Goal: Task Accomplishment & Management: Manage account settings

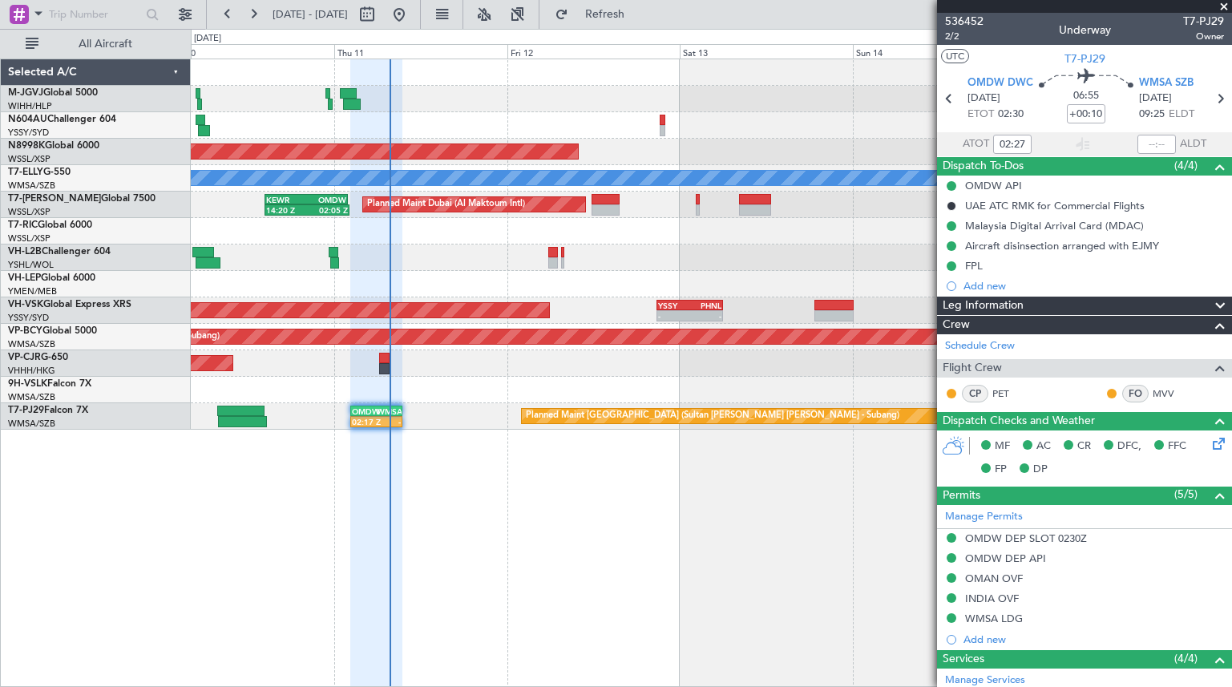
click at [620, 272] on div "Planned Maint [GEOGRAPHIC_DATA] (Seletar) Planned Maint [GEOGRAPHIC_DATA] ([GEO…" at bounding box center [711, 244] width 1040 height 370
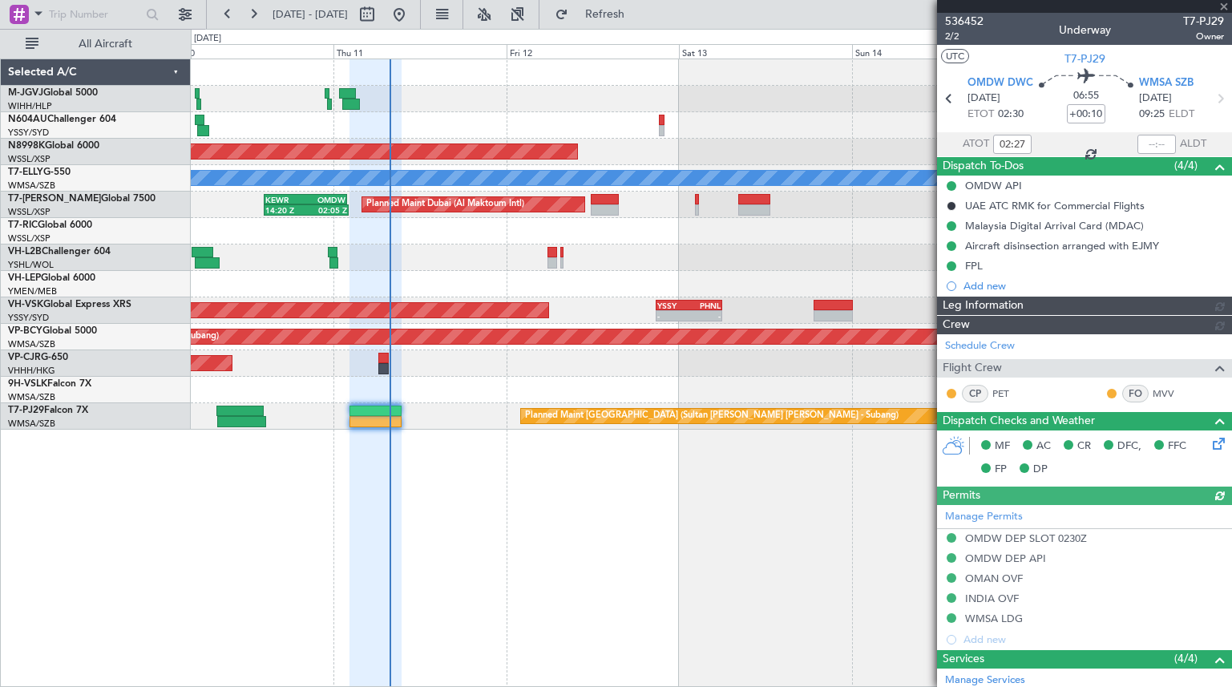
type input "[PERSON_NAME] (KYA)"
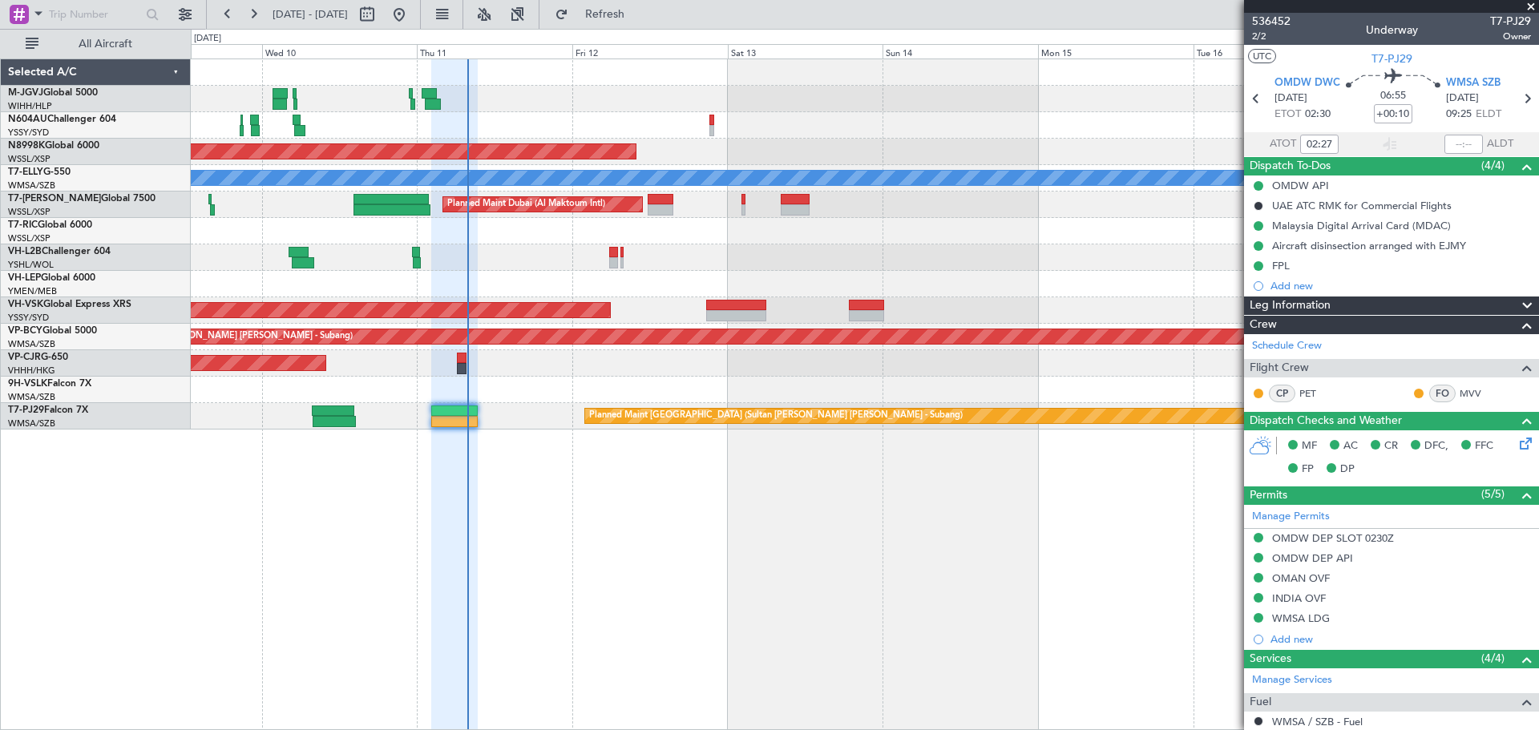
click at [634, 378] on div at bounding box center [864, 390] width 1347 height 26
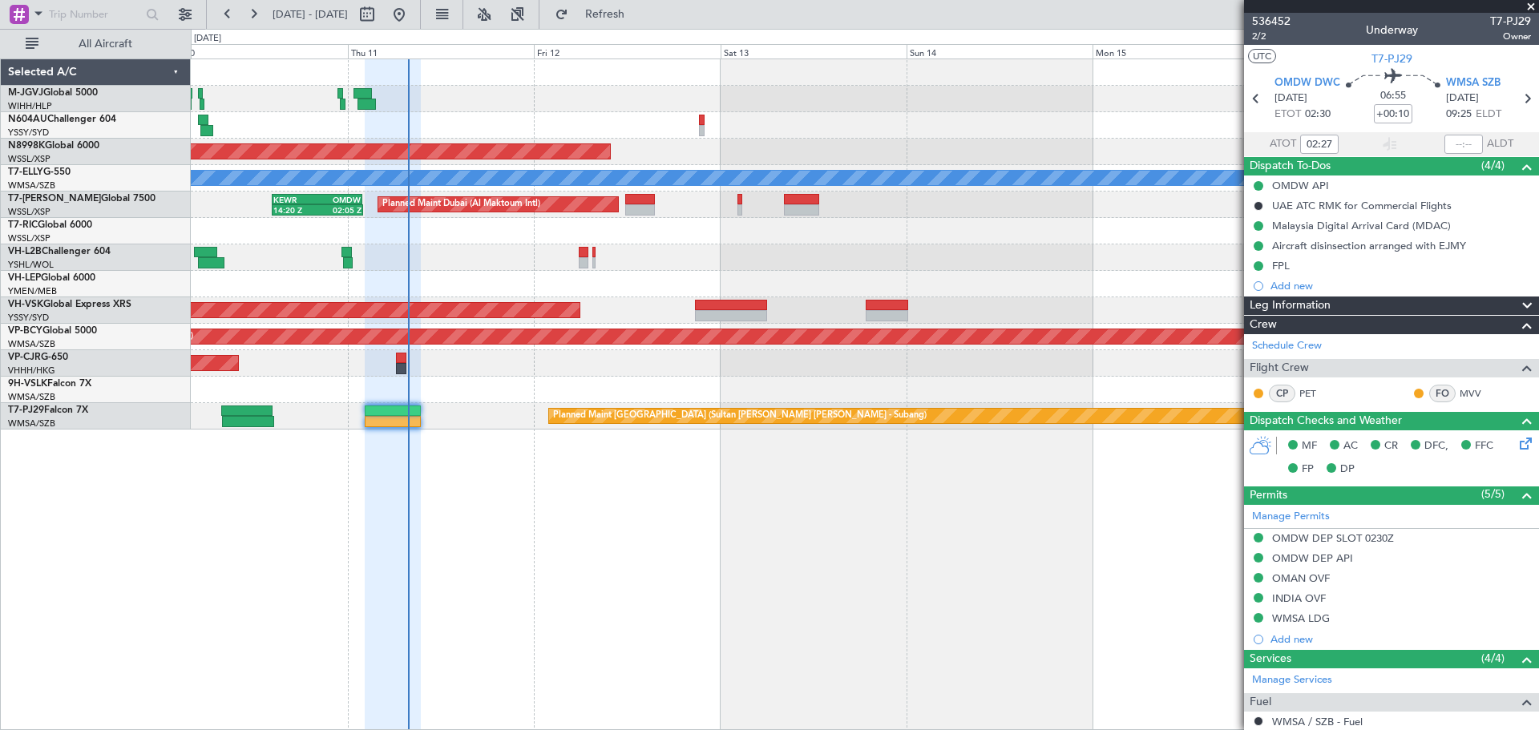
click at [1091, 260] on div at bounding box center [864, 257] width 1347 height 26
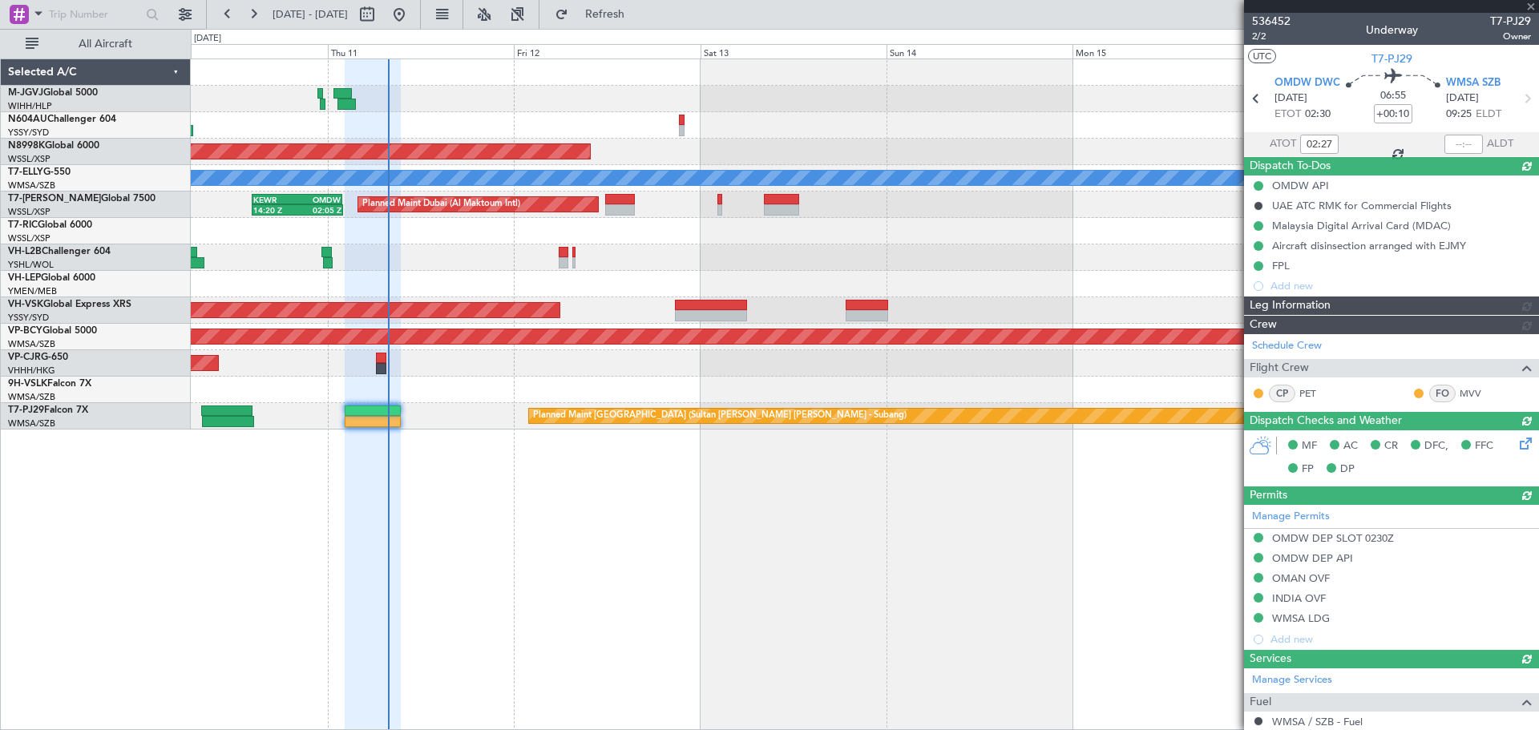
type input "[PERSON_NAME] (KYA)"
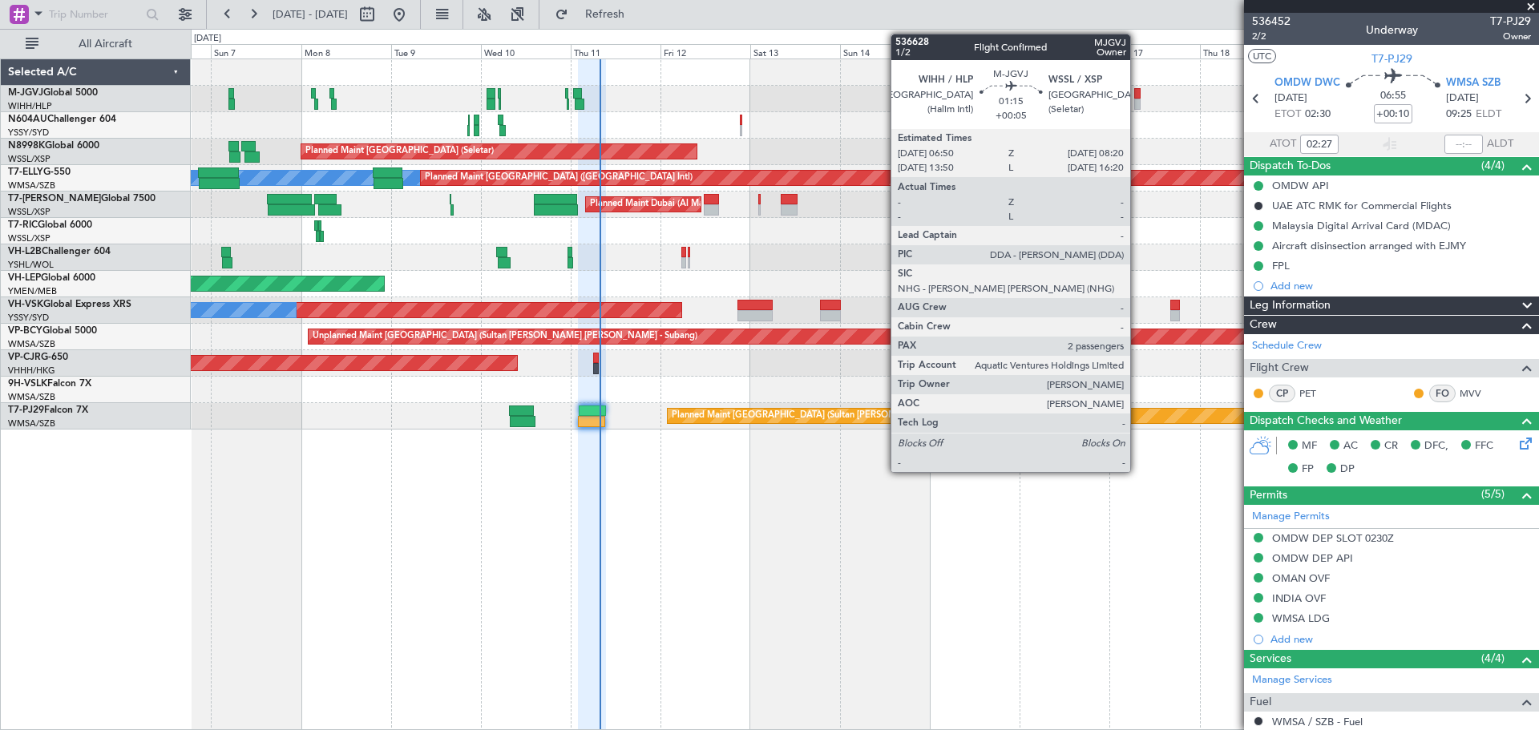
click at [1137, 97] on div at bounding box center [1137, 93] width 6 height 11
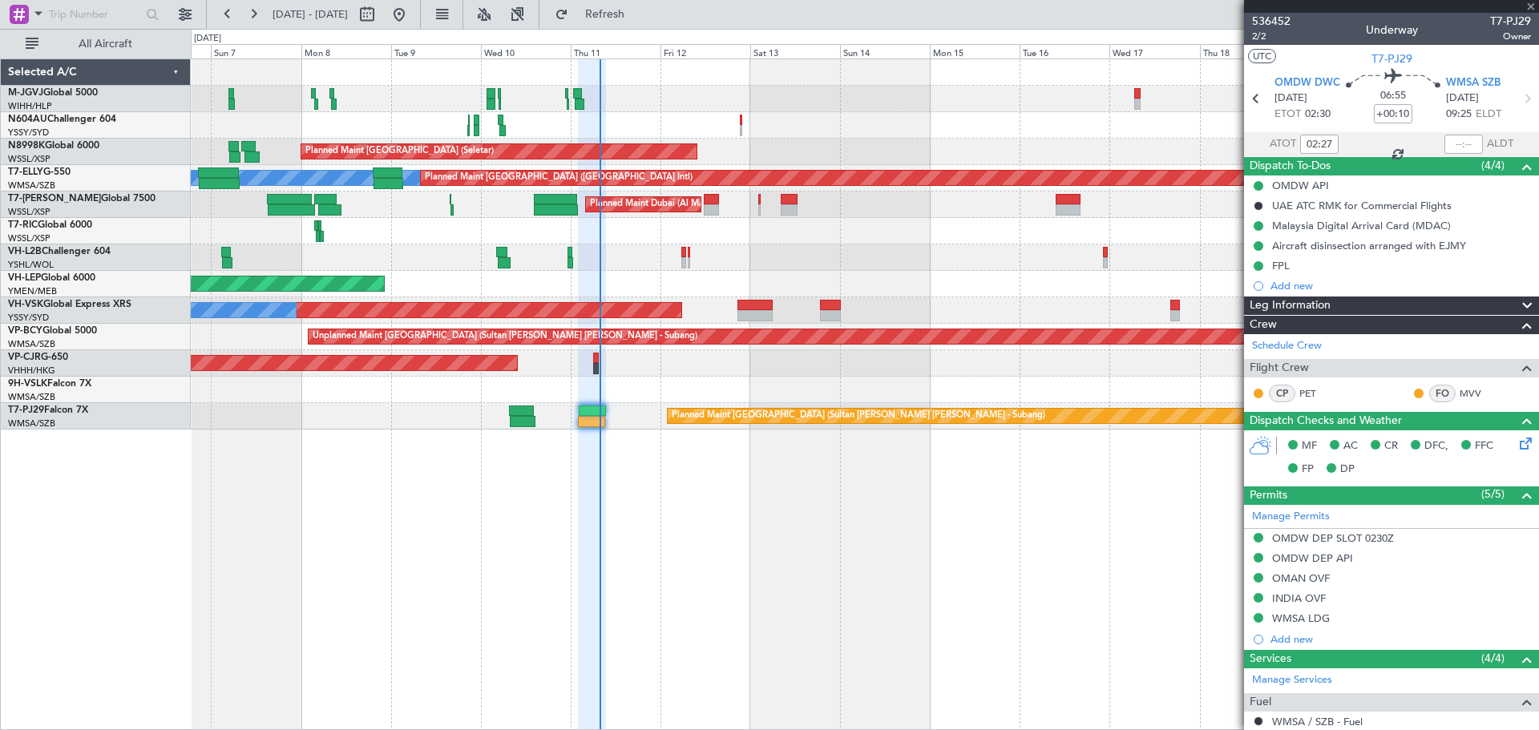
type input "+00:05"
type input "2"
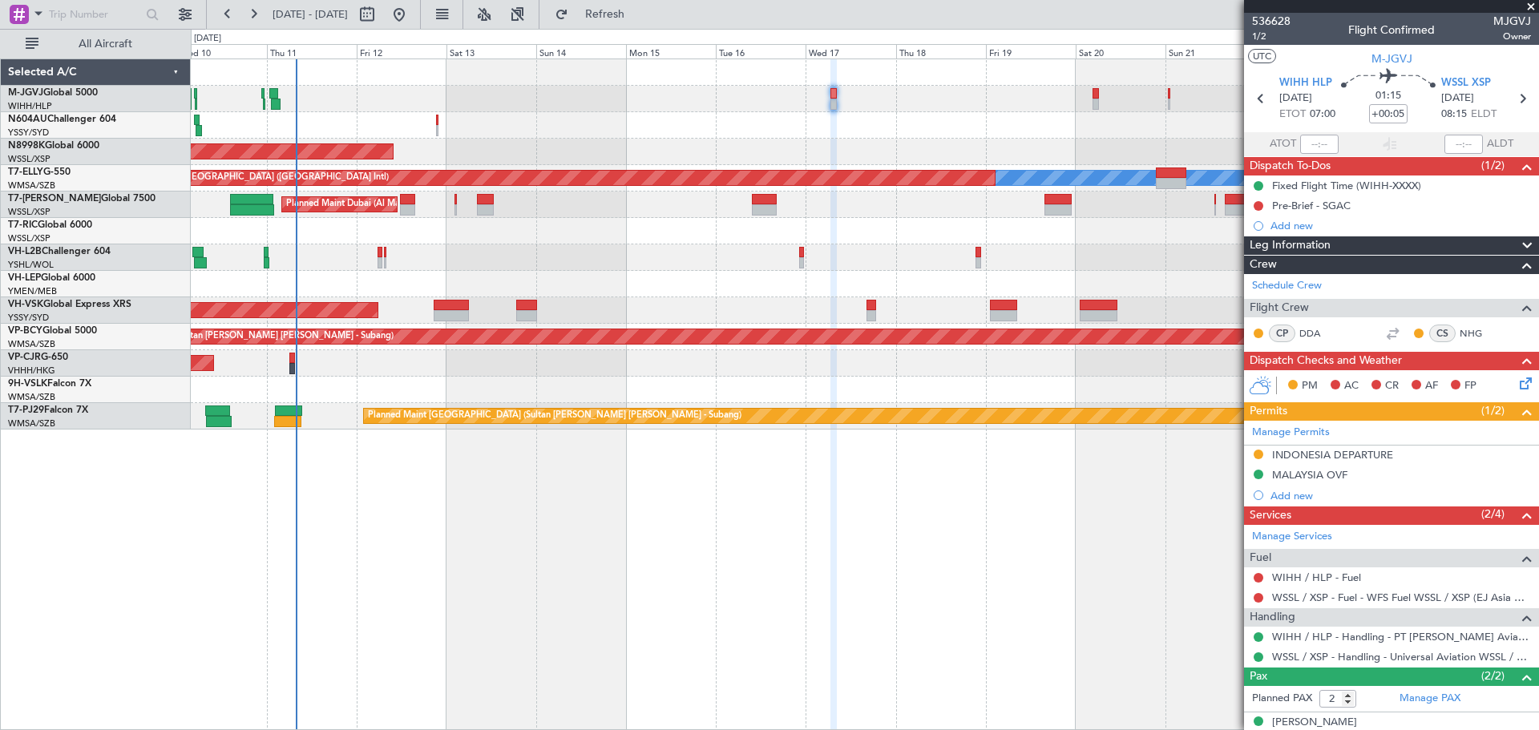
click at [842, 155] on div "Planned Maint [GEOGRAPHIC_DATA] (Seletar)" at bounding box center [864, 152] width 1347 height 26
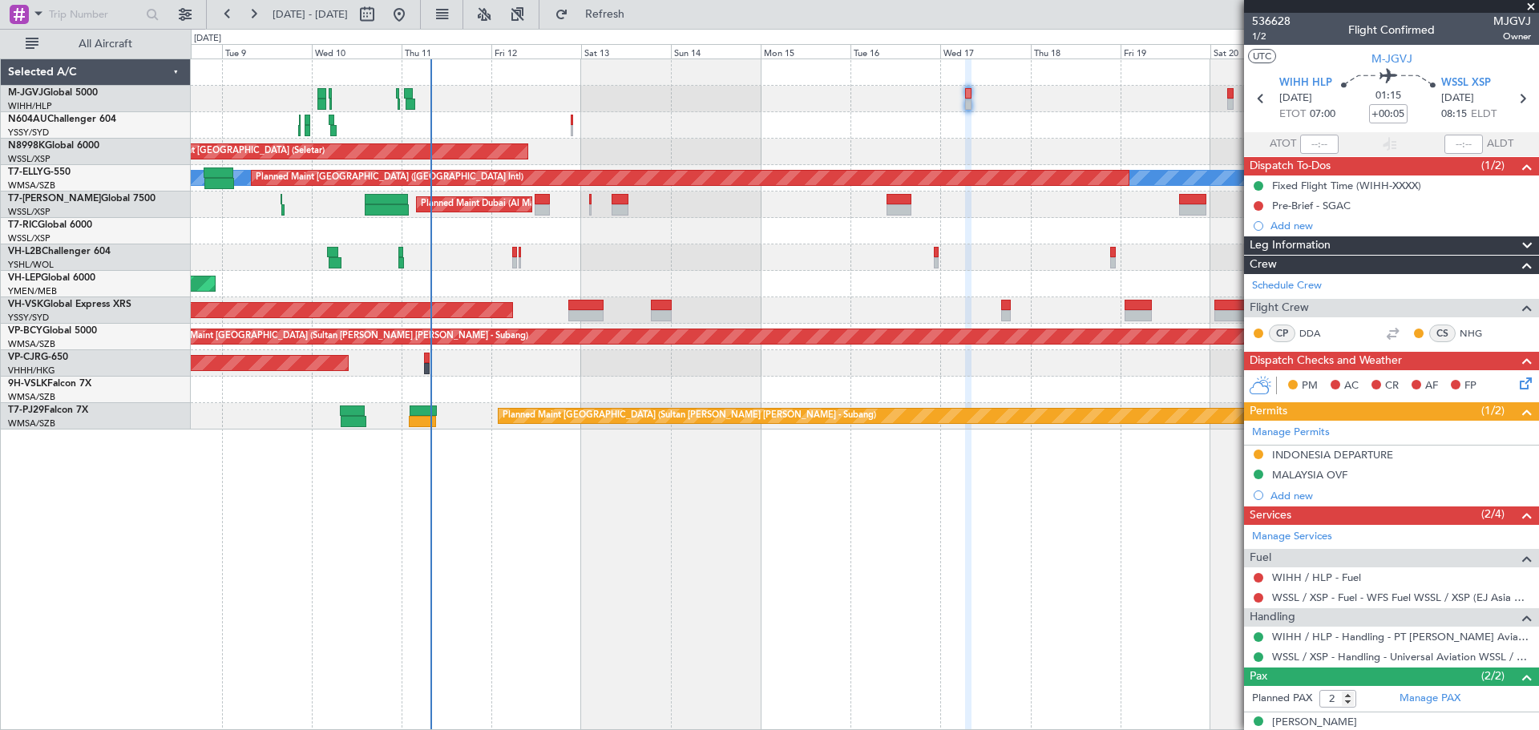
click at [512, 99] on div "Planned Maint [GEOGRAPHIC_DATA] (Seletar)" at bounding box center [864, 99] width 1347 height 26
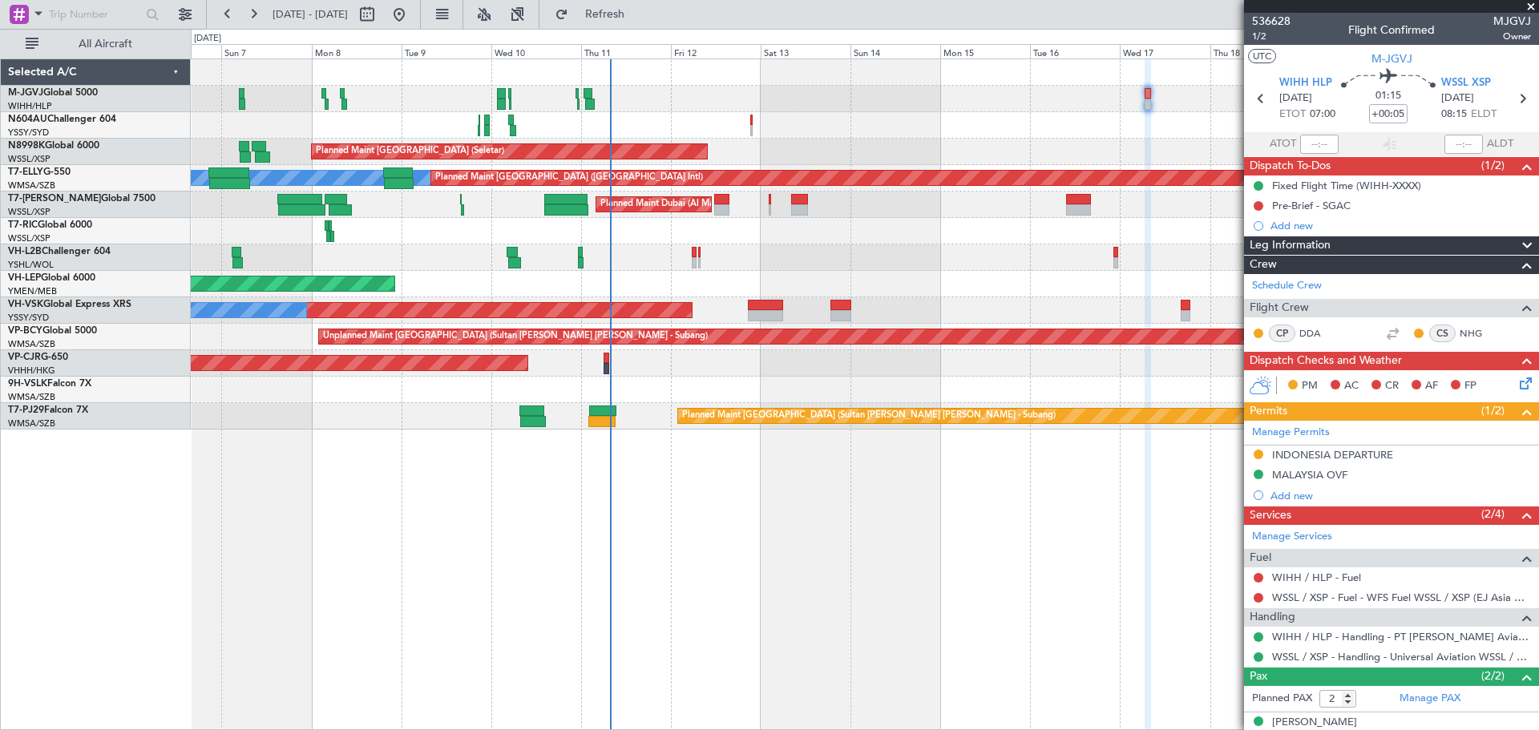
click at [896, 85] on div "Planned Maint [GEOGRAPHIC_DATA] (Seletar) Planned Maint [GEOGRAPHIC_DATA] (Sele…" at bounding box center [864, 244] width 1347 height 370
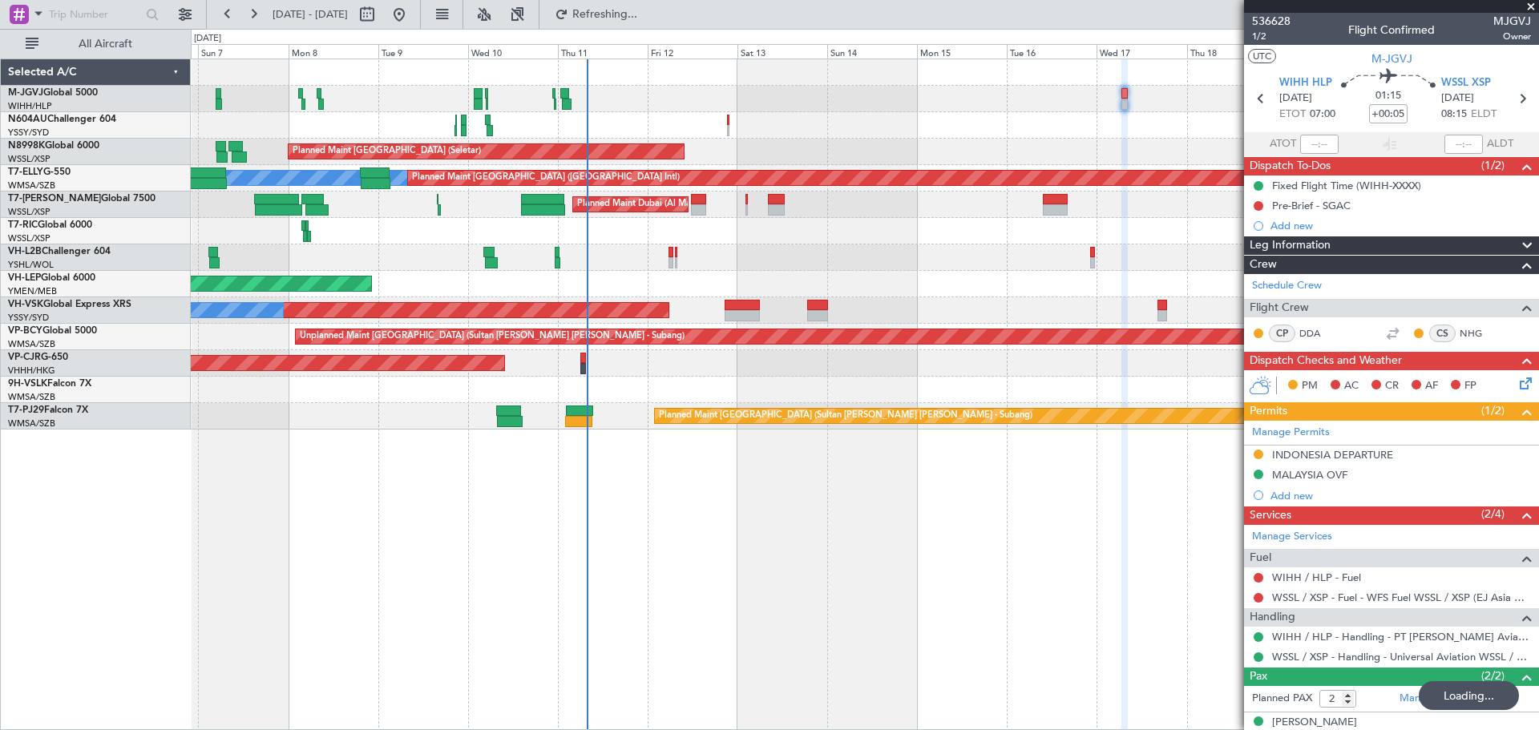
click at [705, 122] on div at bounding box center [864, 125] width 1347 height 26
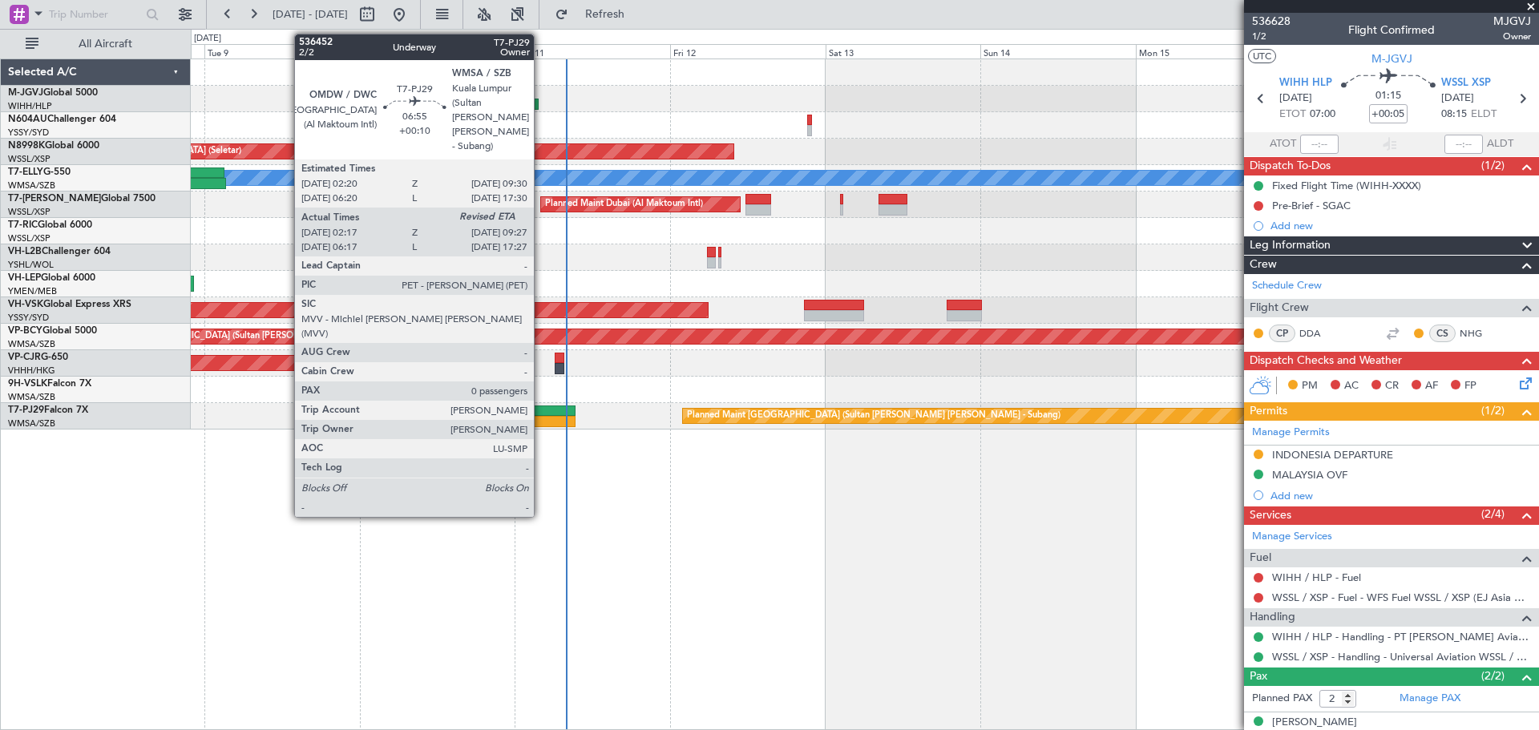
click at [541, 409] on div at bounding box center [552, 411] width 46 height 11
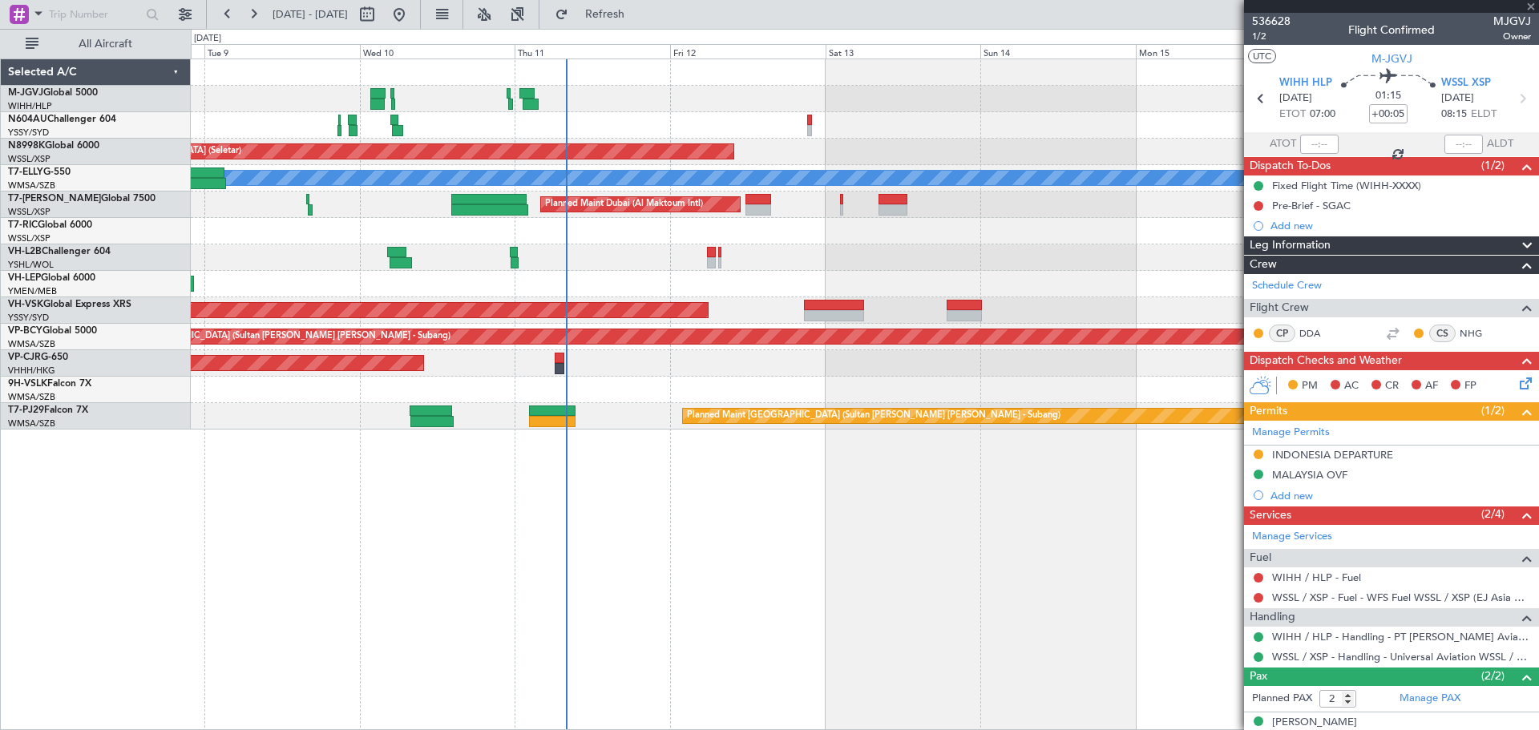
type input "+00:10"
type input "02:27"
type input "0"
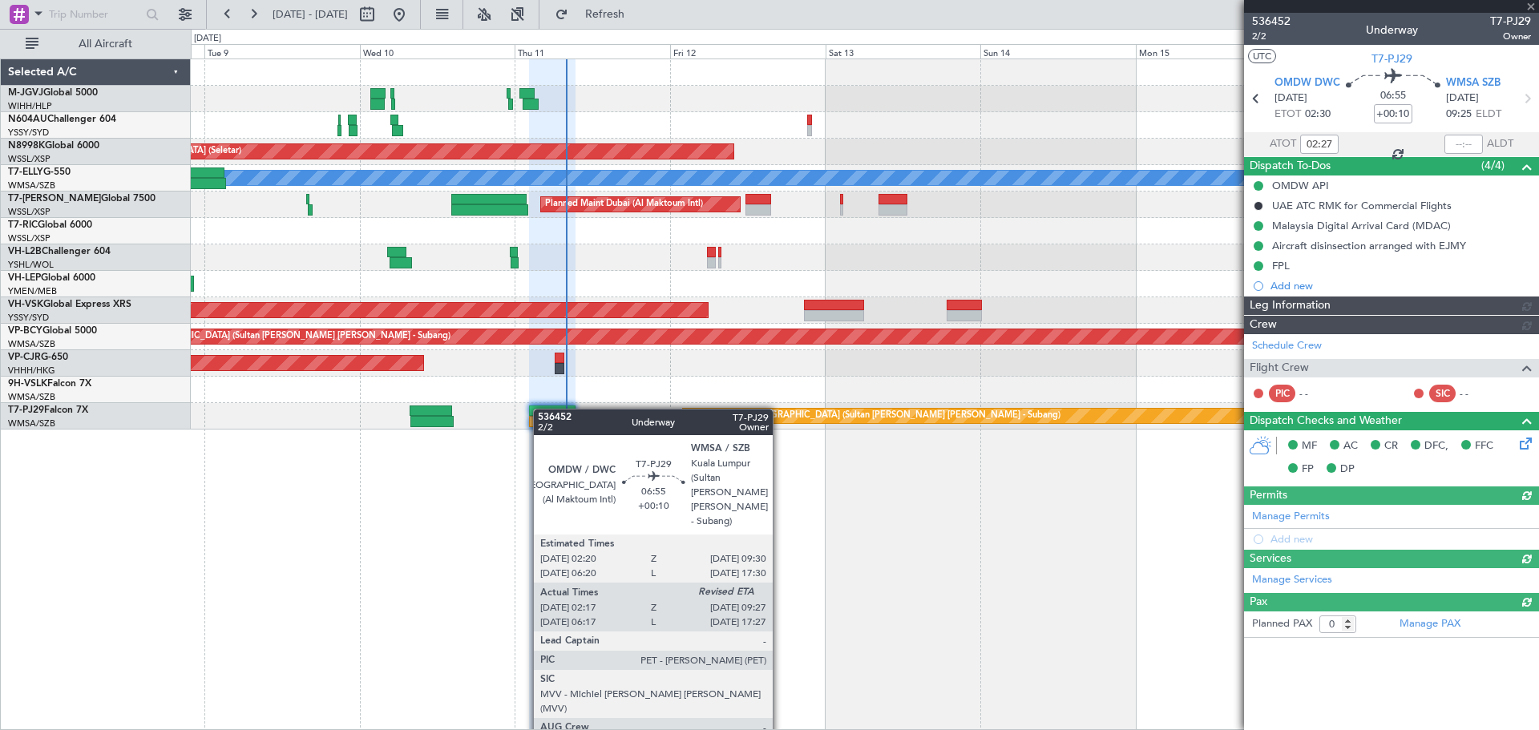
type input "[PERSON_NAME] (KYA)"
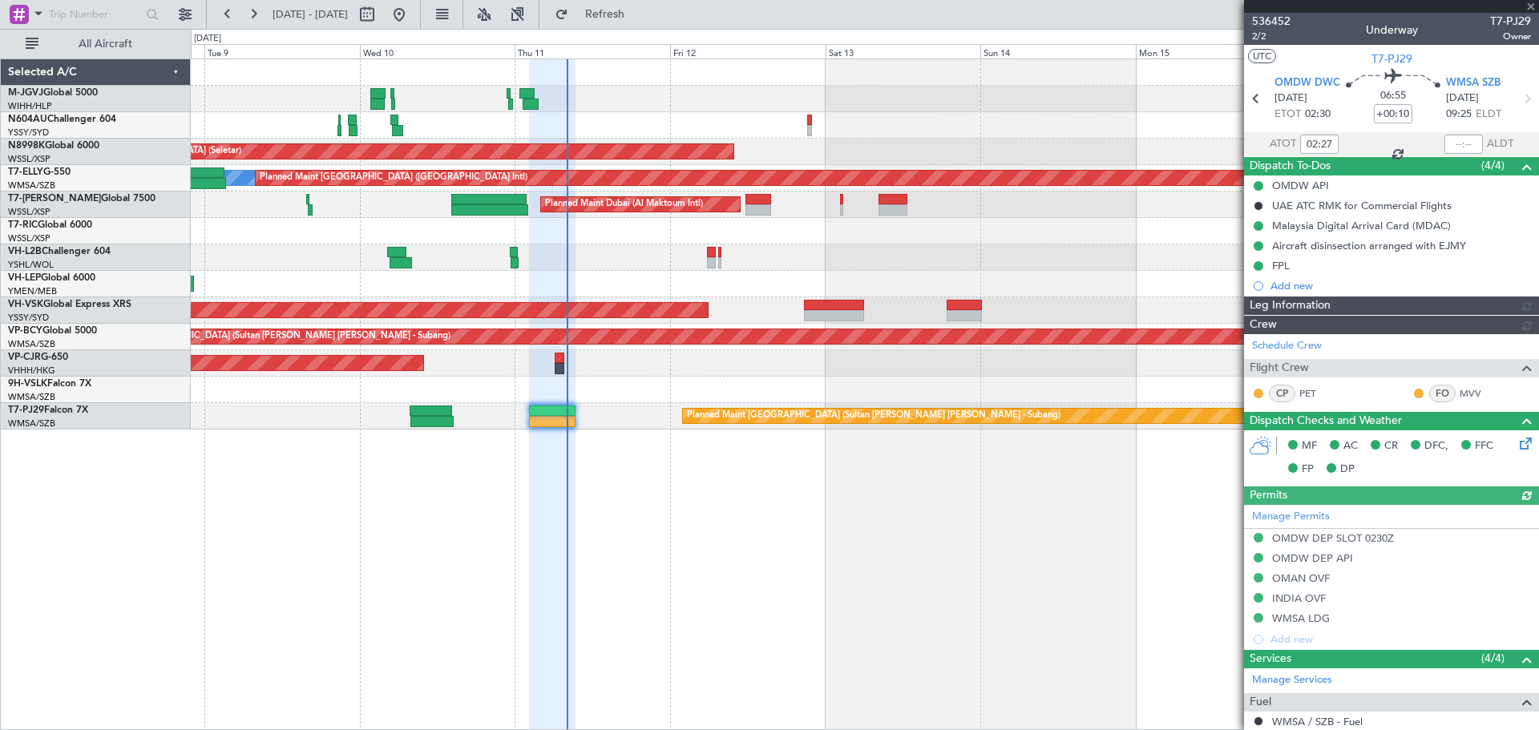
type input "[PERSON_NAME] (KYA)"
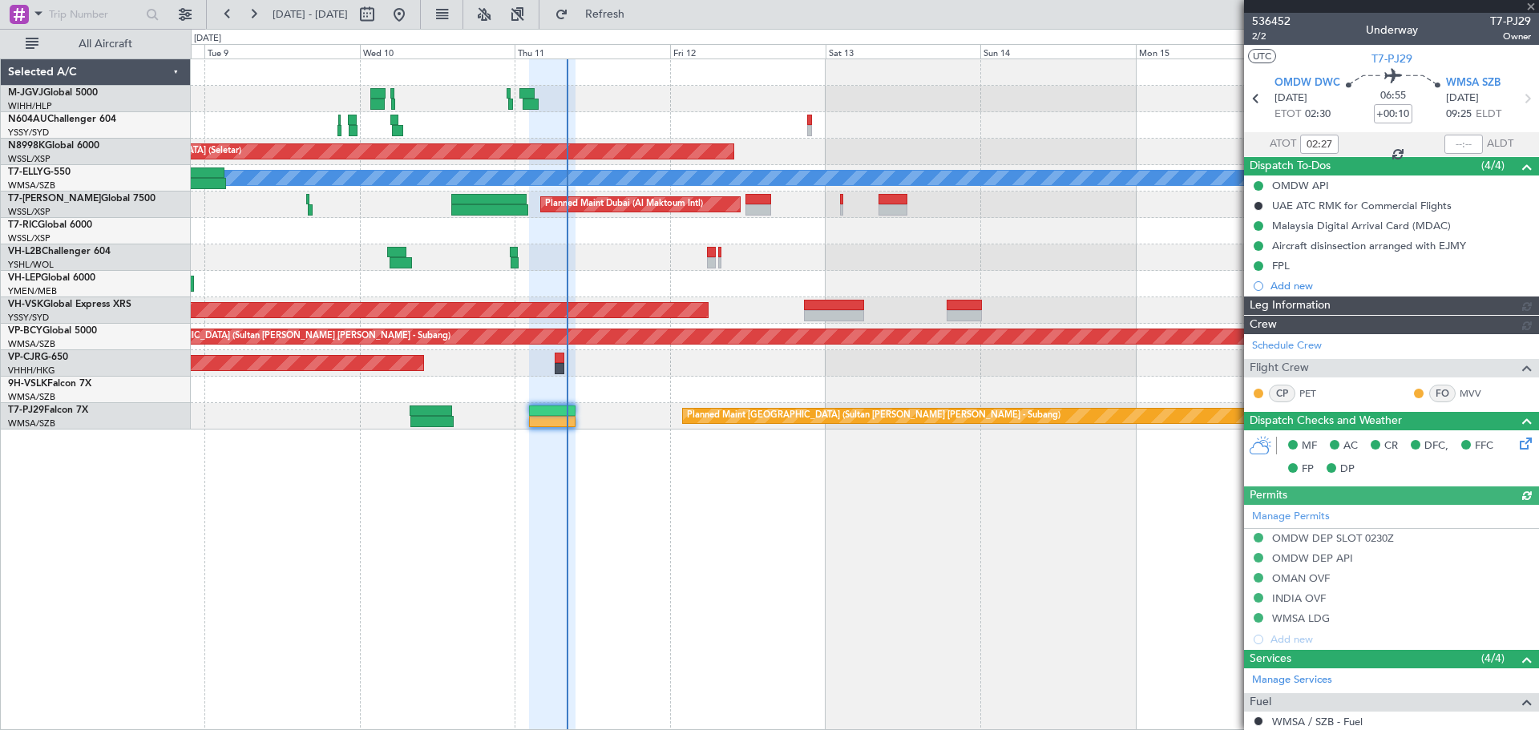
type input "[PERSON_NAME] (KYA)"
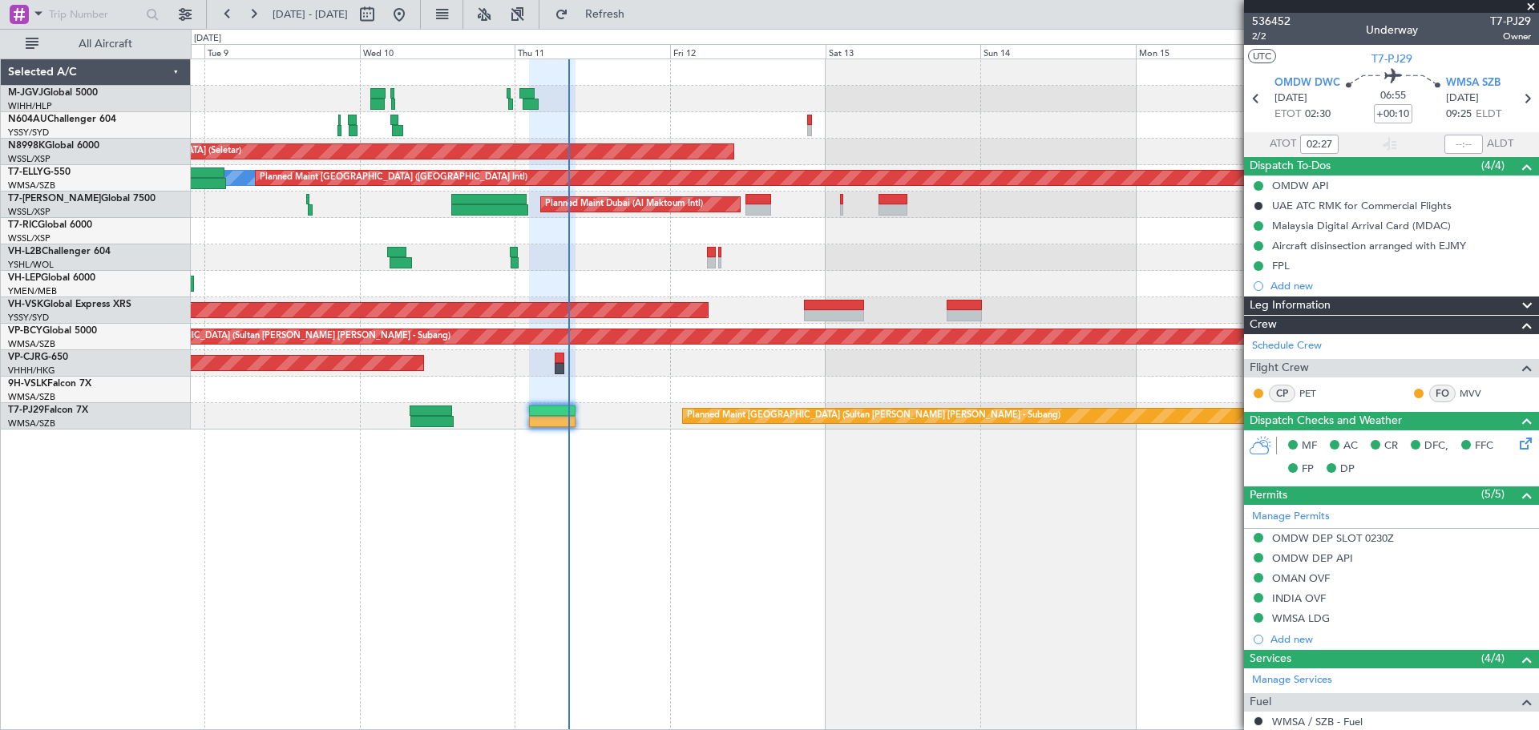
type input "[PERSON_NAME] (KYA)"
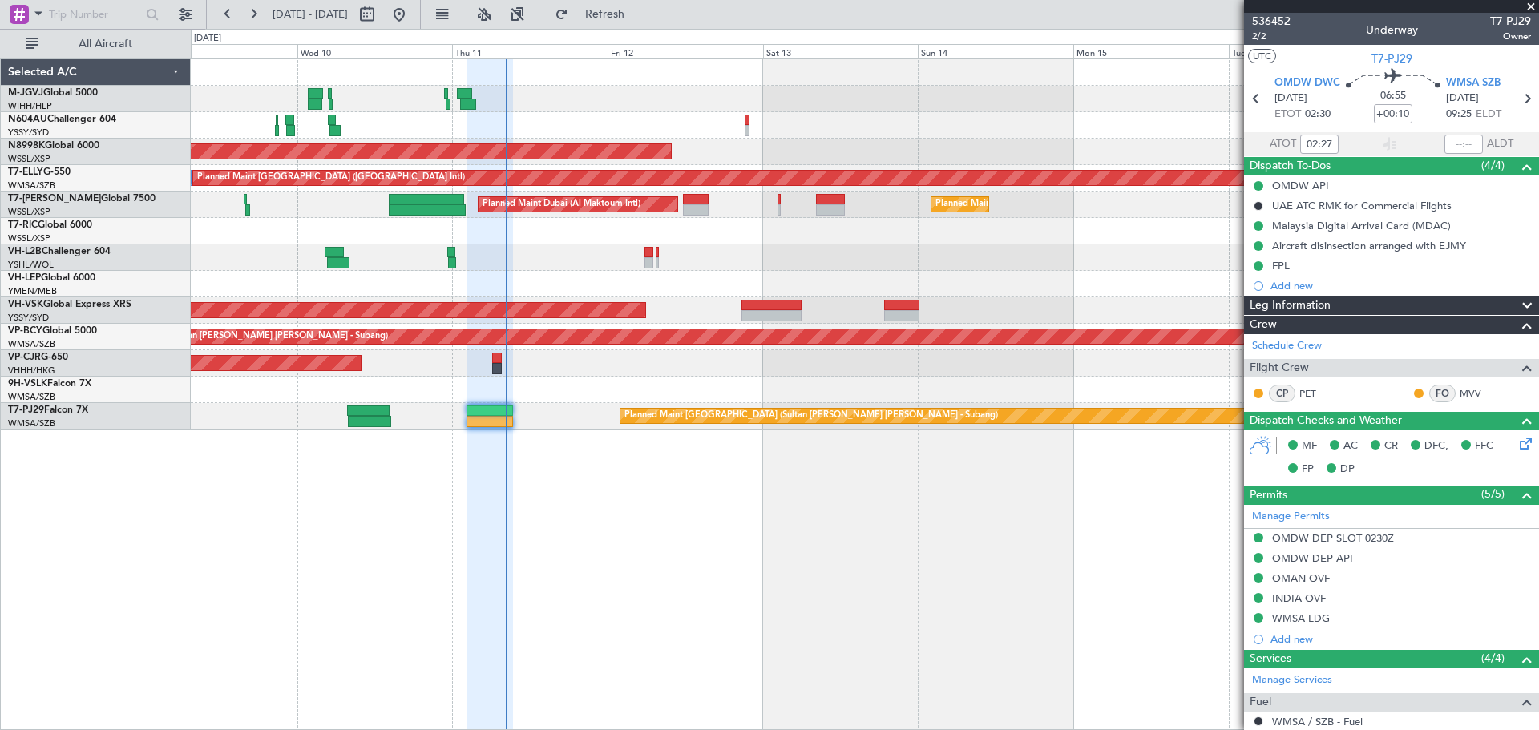
click at [687, 304] on div "Unplanned Maint Sydney ([PERSON_NAME] Intl) No Crew" at bounding box center [864, 310] width 1347 height 26
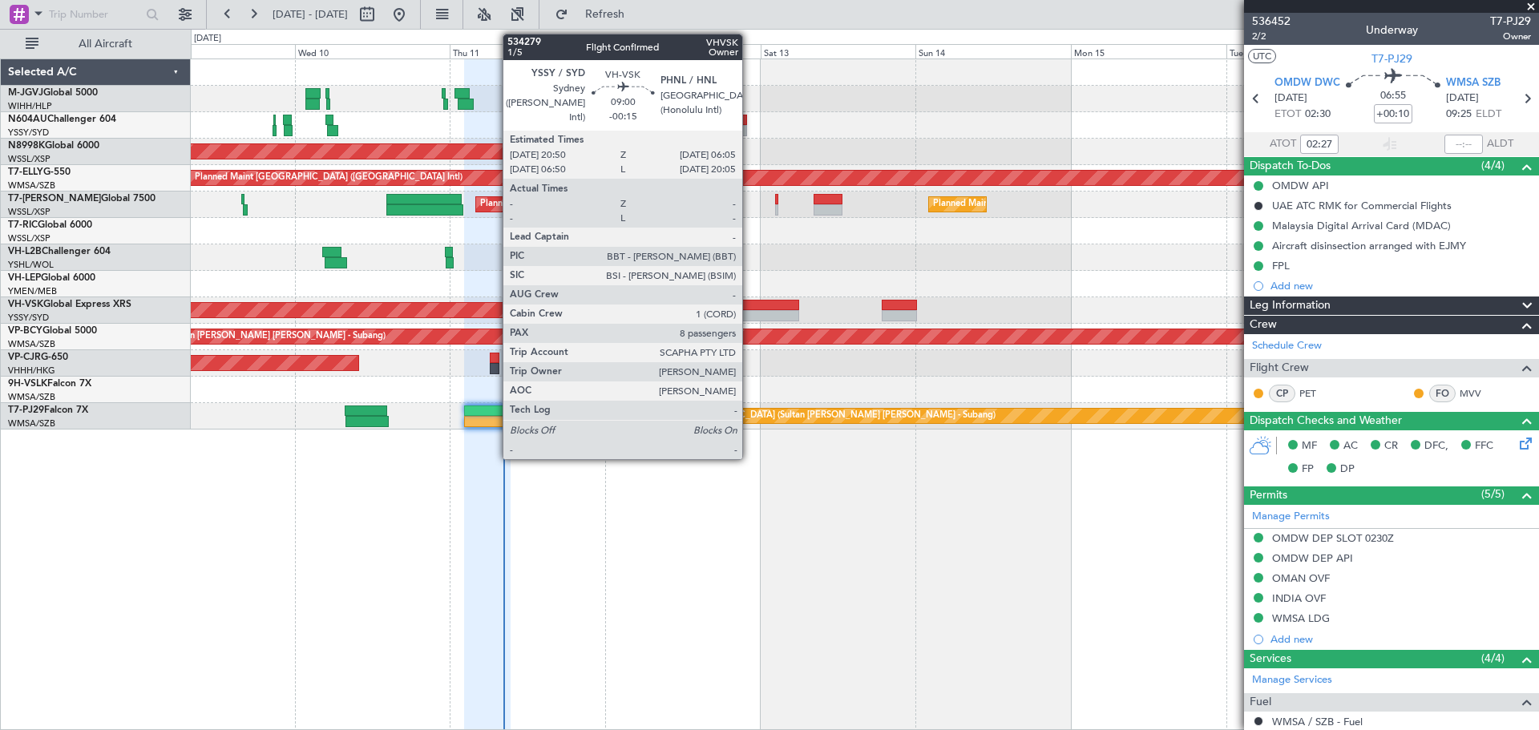
click at [750, 308] on div "Unplanned Maint Sydney ([PERSON_NAME] Intl) No Crew" at bounding box center [864, 310] width 1347 height 26
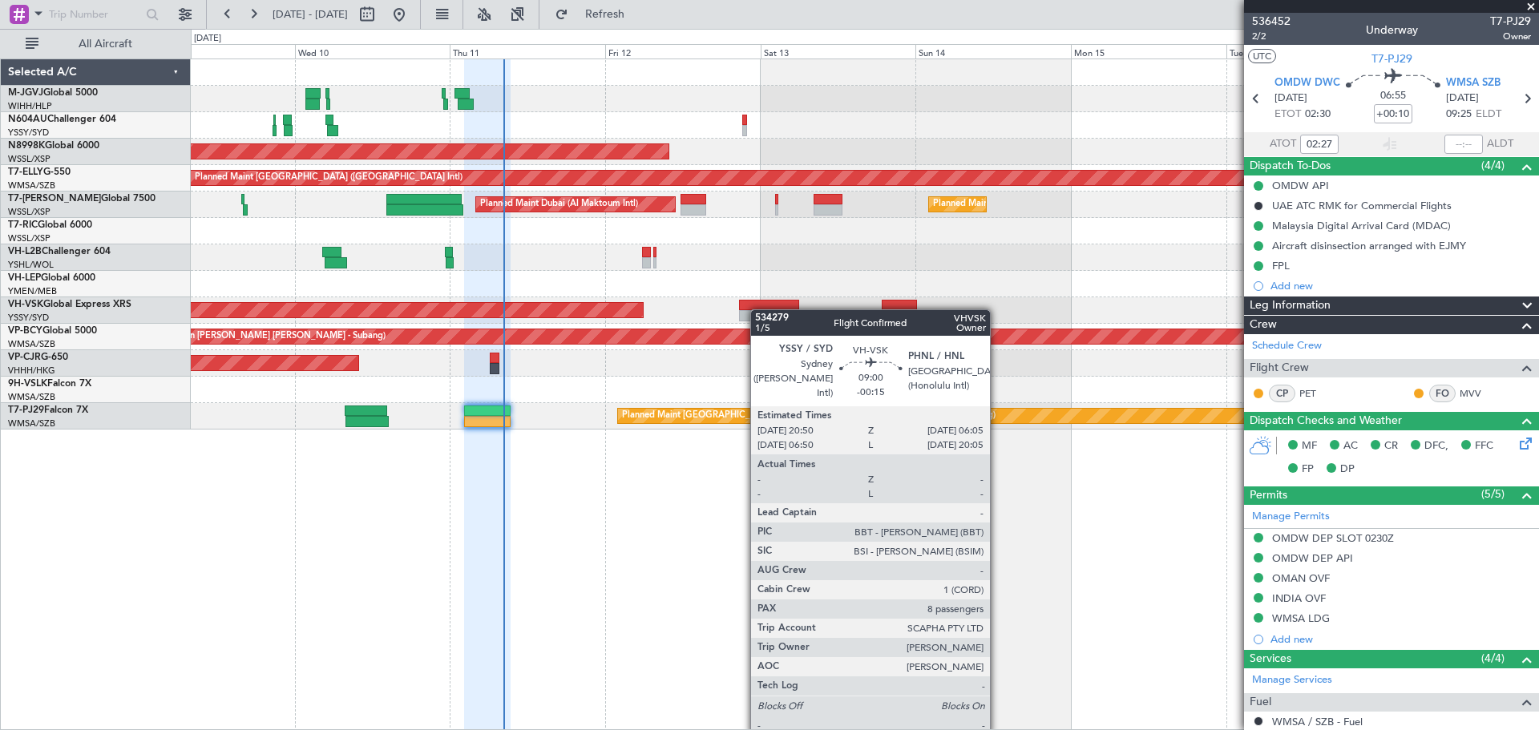
click at [758, 304] on div "Unplanned Maint Sydney ([PERSON_NAME] Intl) No Crew" at bounding box center [864, 310] width 1347 height 26
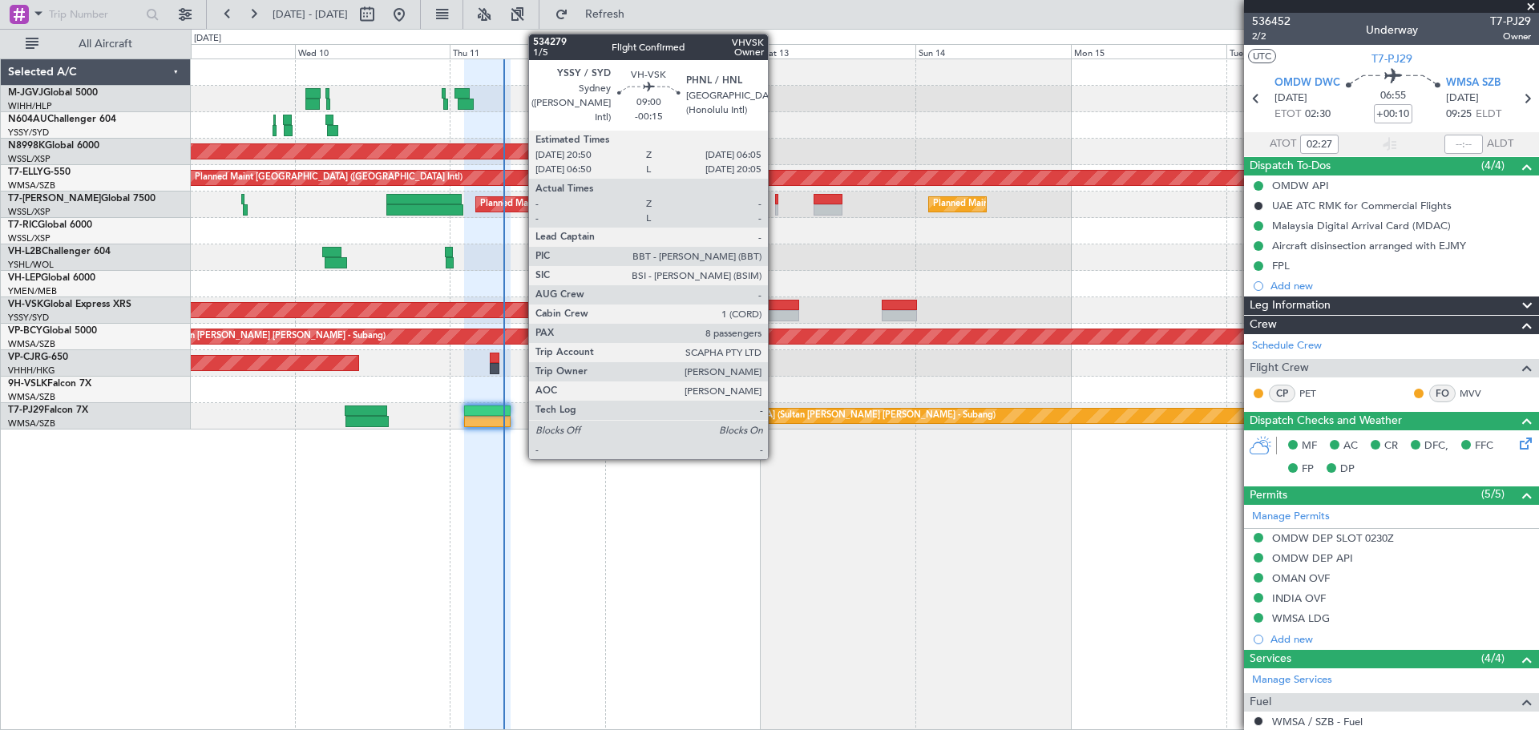
click at [775, 304] on div at bounding box center [769, 305] width 60 height 11
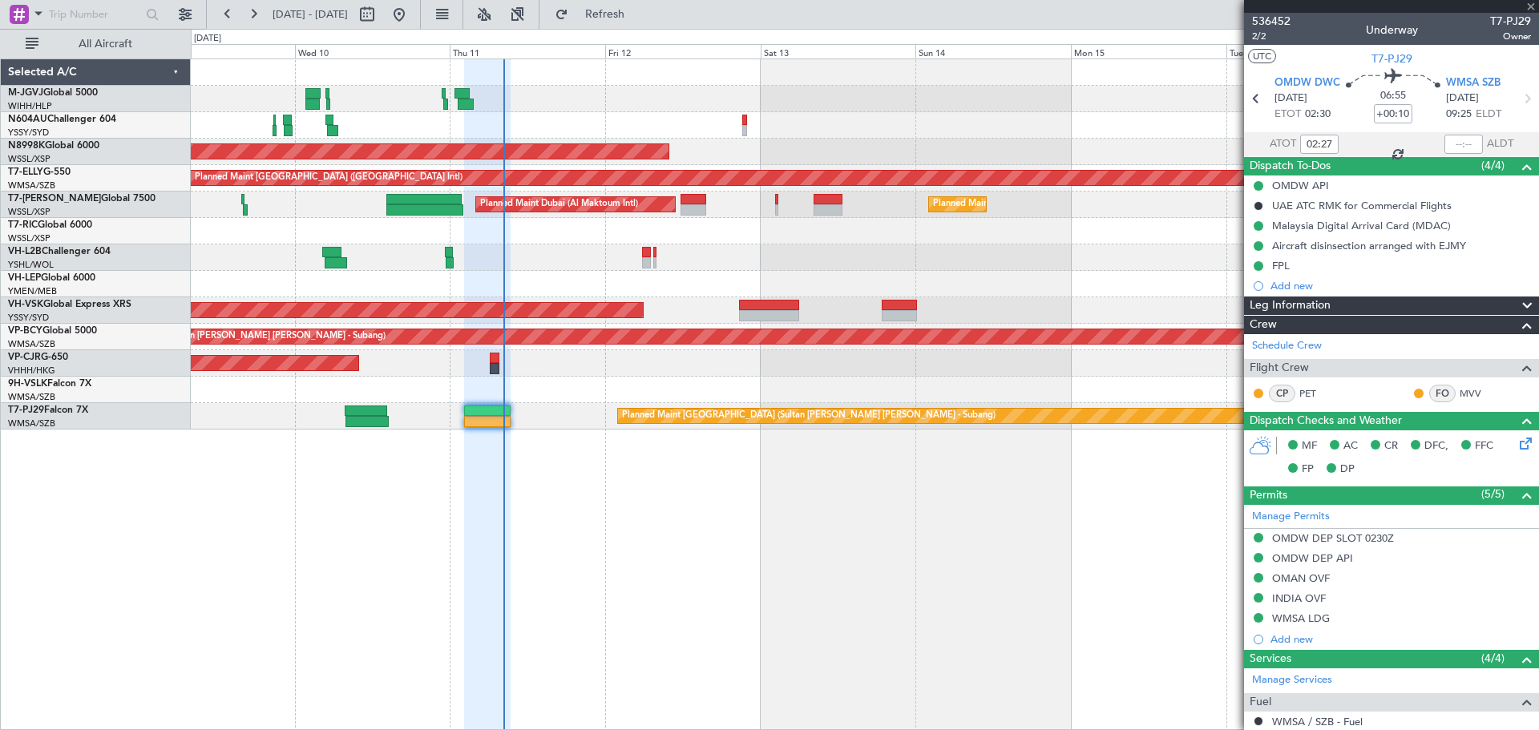
click at [776, 304] on div at bounding box center [769, 305] width 60 height 11
type input "-00:15"
type input "8"
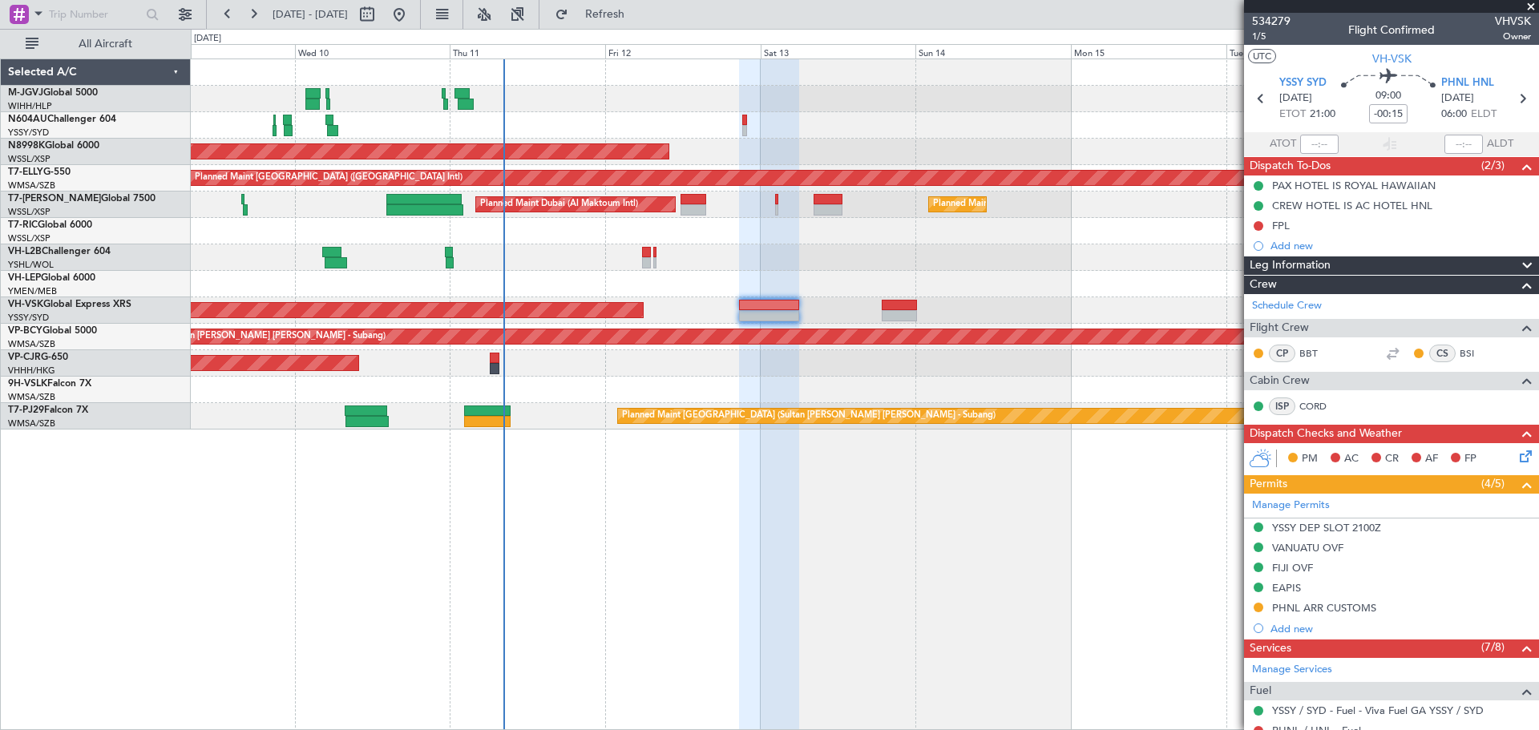
scroll to position [522, 0]
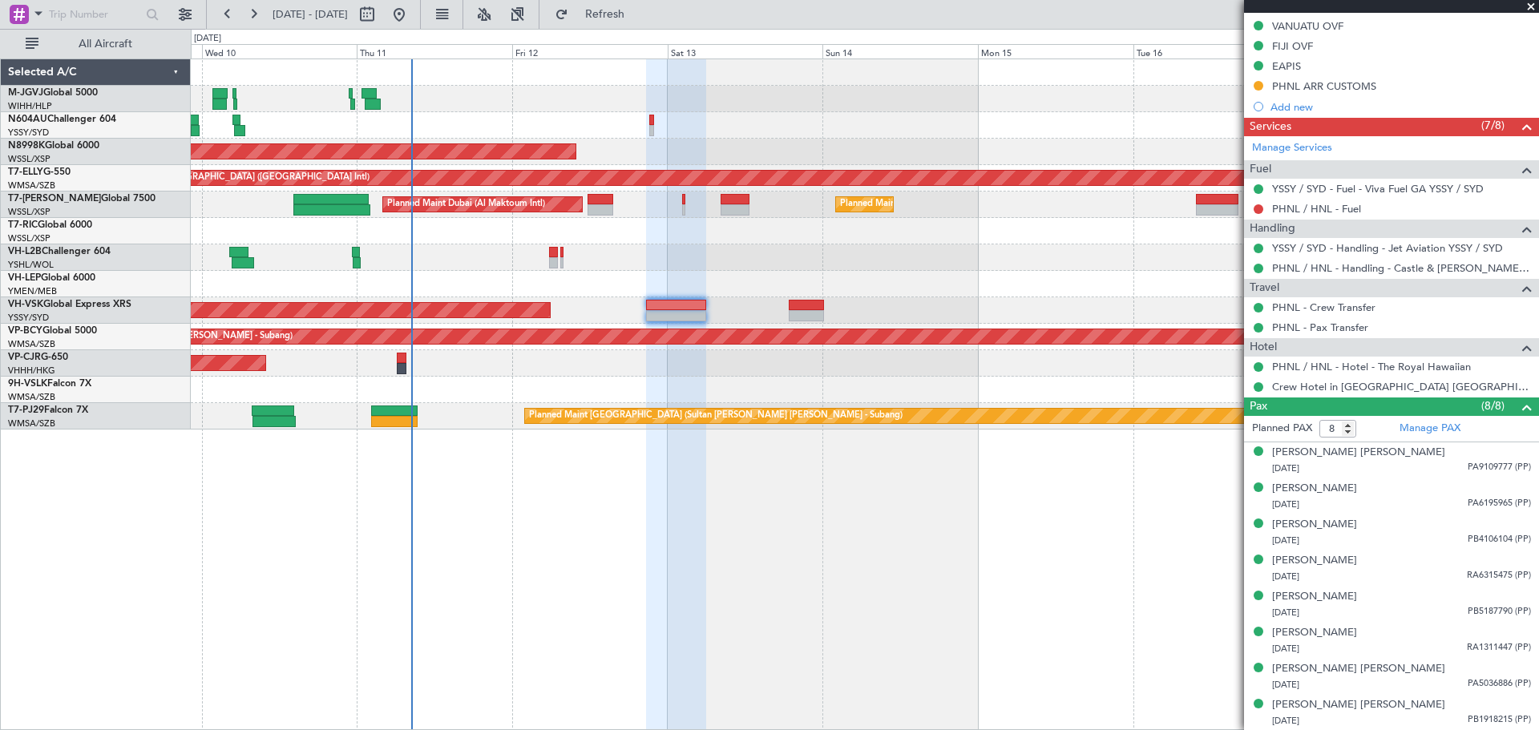
click at [857, 263] on div at bounding box center [864, 257] width 1347 height 26
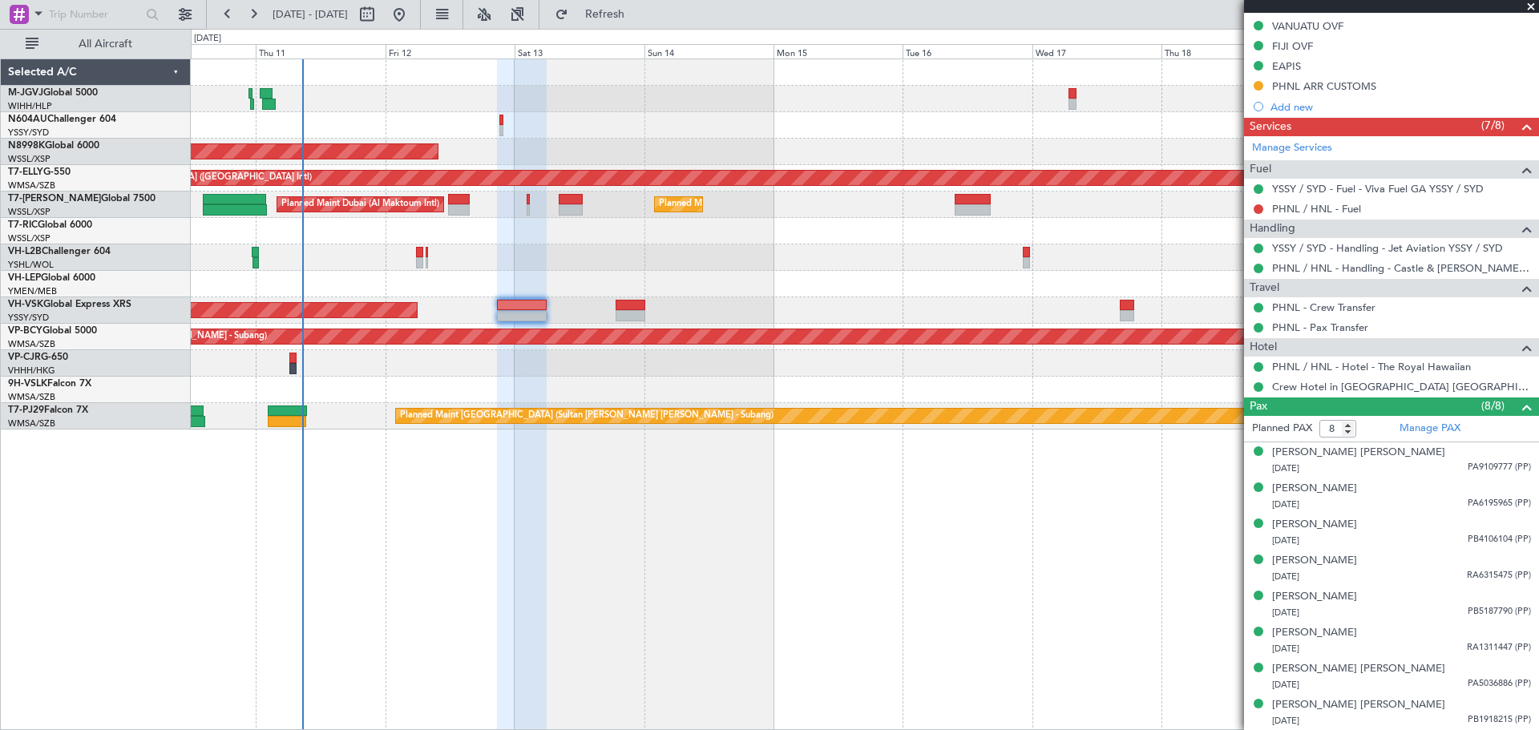
click at [883, 250] on div "Planned Maint [GEOGRAPHIC_DATA] (Seletar) [PERSON_NAME] Planned Maint [GEOGRAPH…" at bounding box center [864, 244] width 1347 height 370
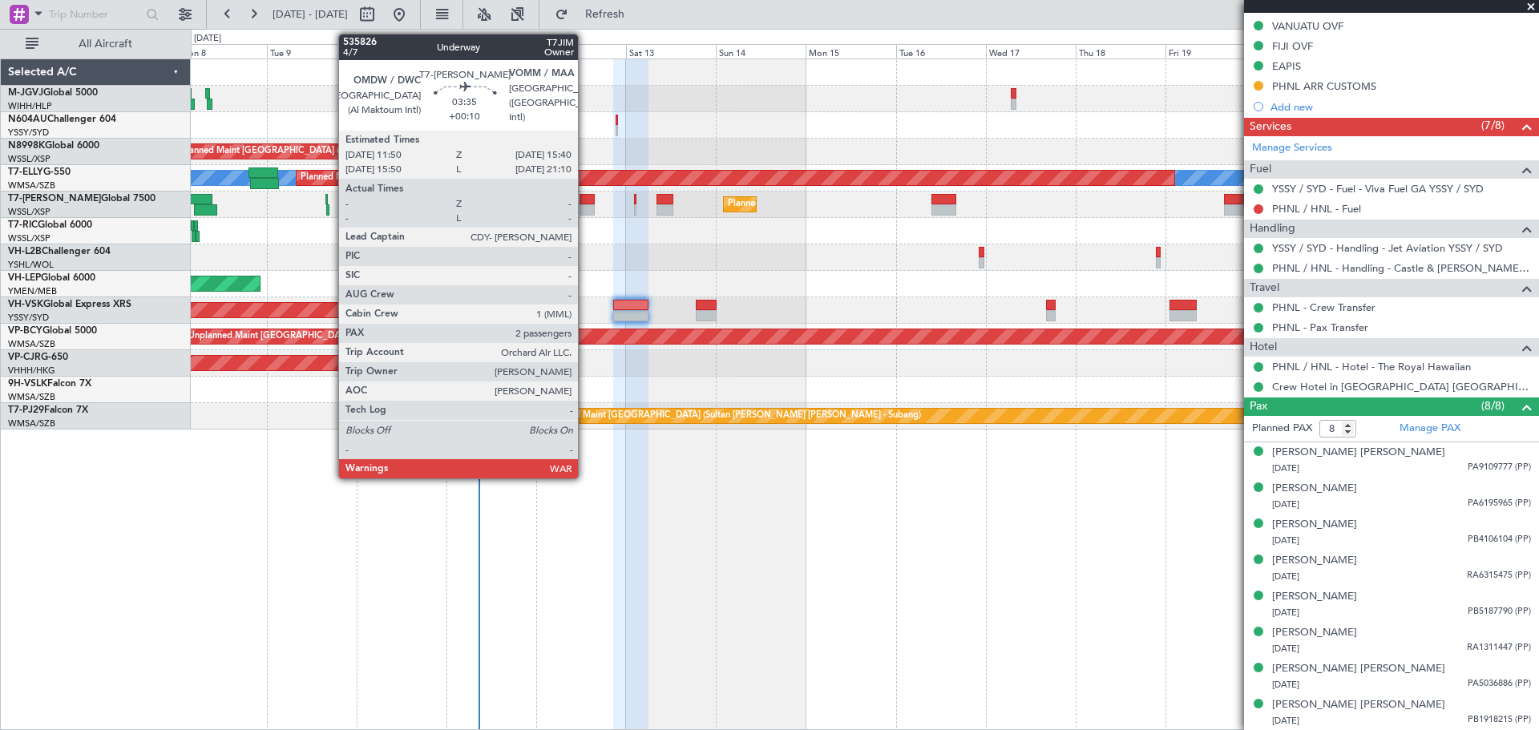
click at [585, 204] on div at bounding box center [586, 199] width 14 height 11
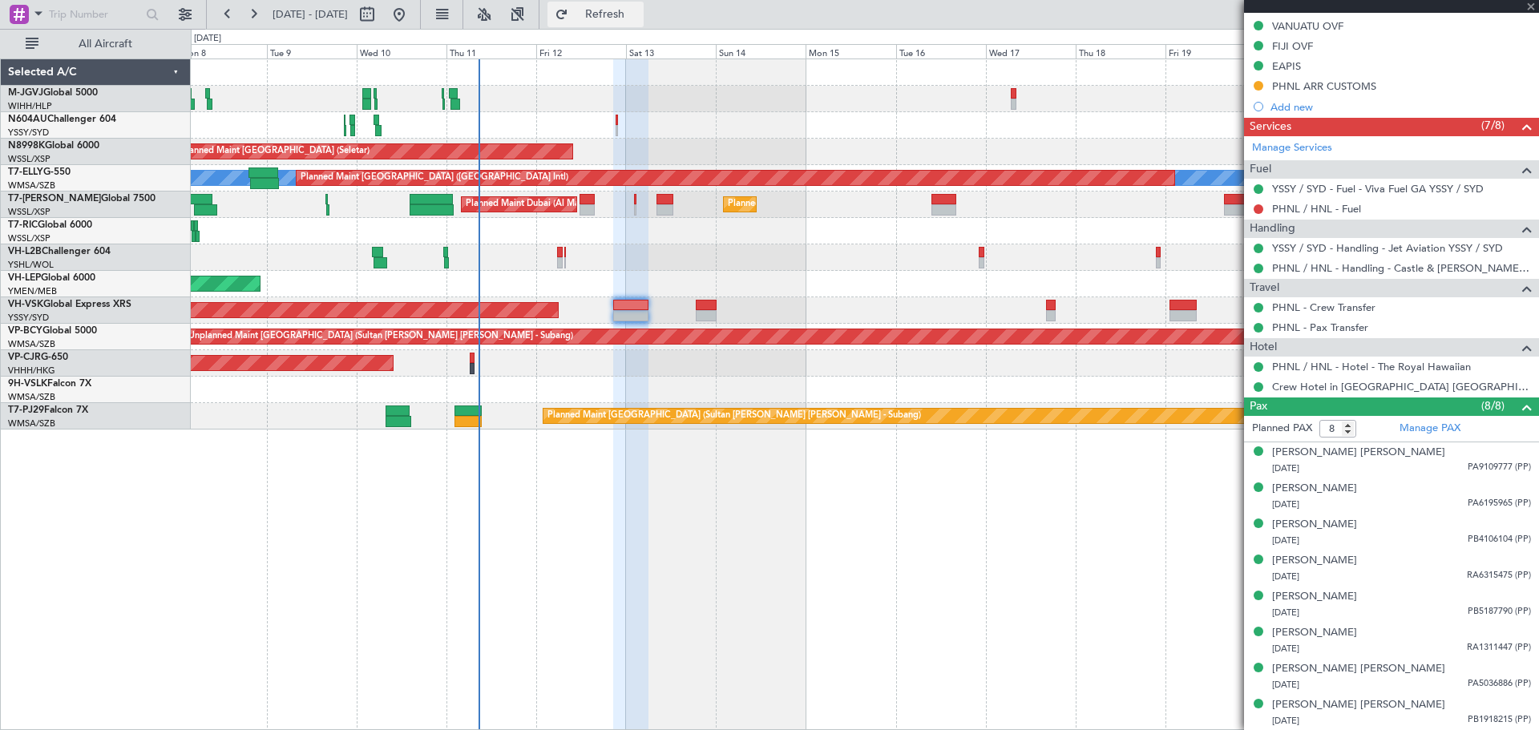
type input "+00:10"
type input "2"
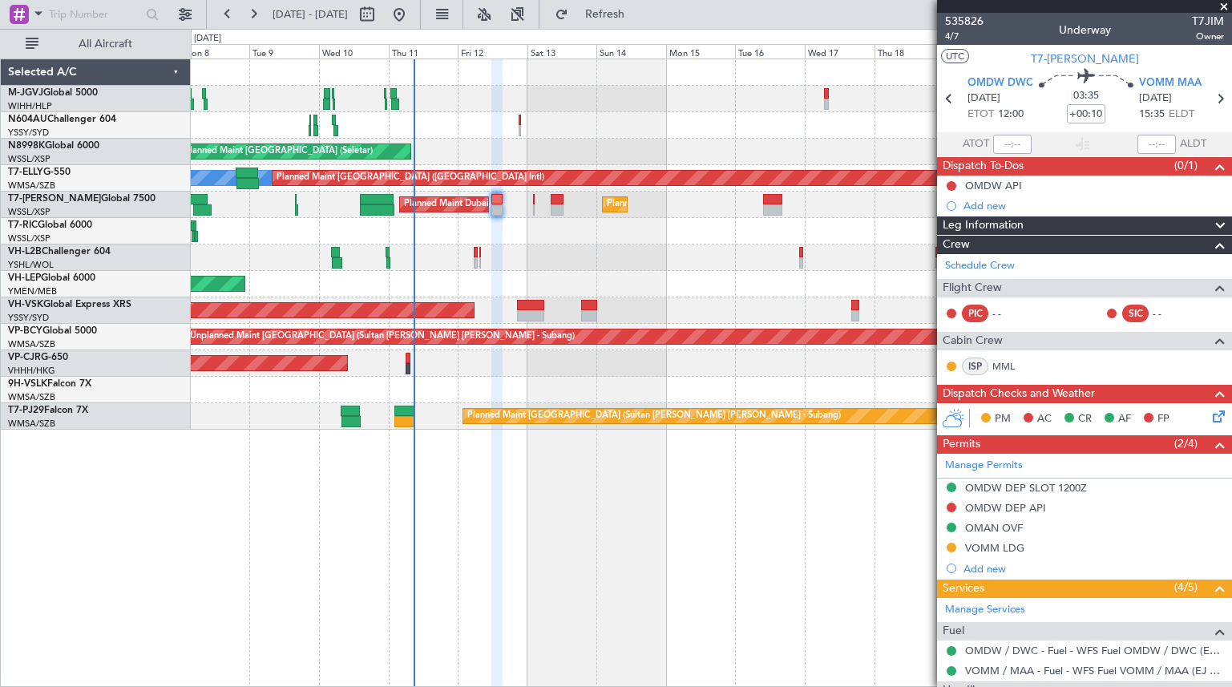
click at [606, 111] on div "Planned Maint [GEOGRAPHIC_DATA] (Seletar)" at bounding box center [711, 99] width 1040 height 26
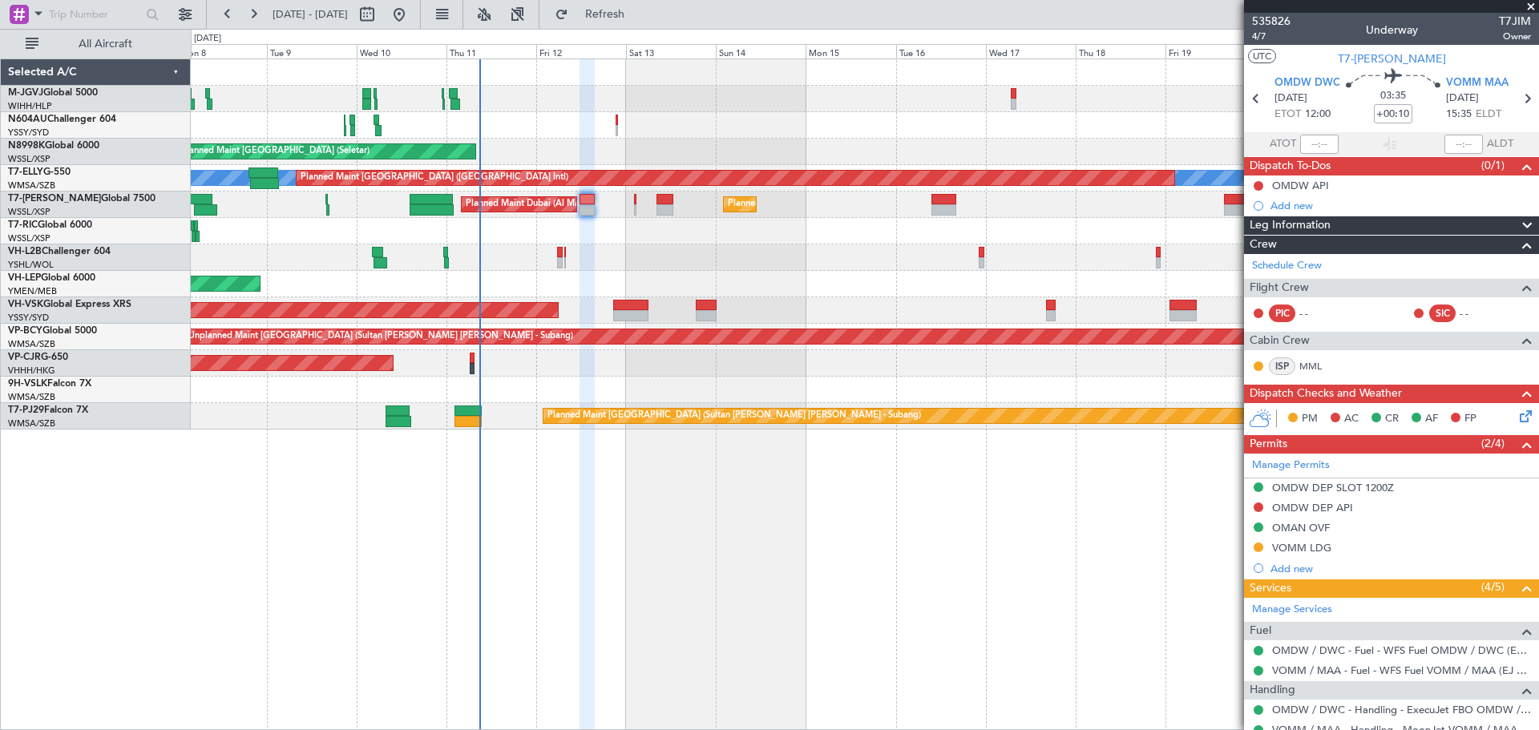
click at [473, 321] on div "Planned Maint [GEOGRAPHIC_DATA] (Seletar) Planned Maint [GEOGRAPHIC_DATA] (Sele…" at bounding box center [864, 244] width 1347 height 370
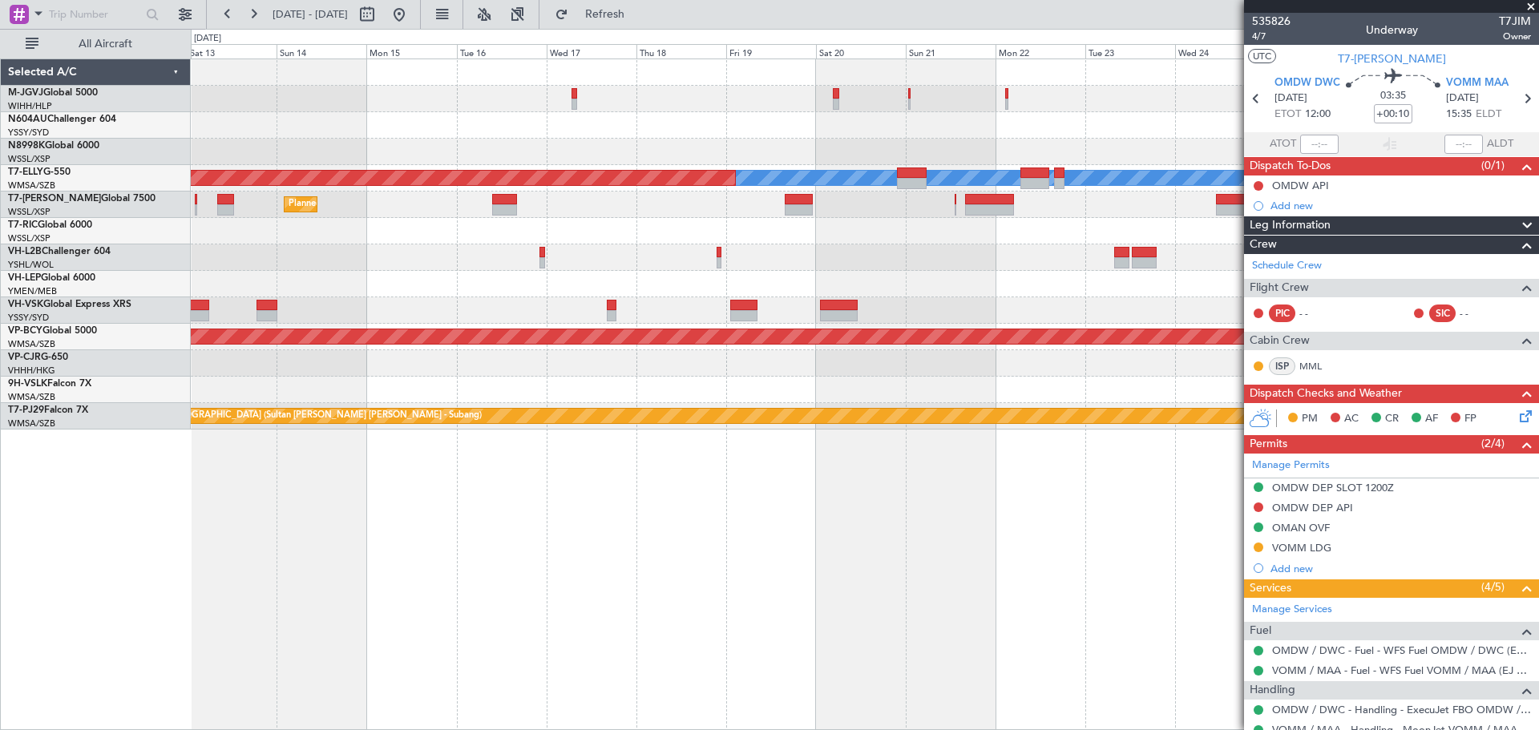
click at [457, 125] on div at bounding box center [864, 125] width 1347 height 26
click at [412, 9] on button at bounding box center [399, 15] width 26 height 26
